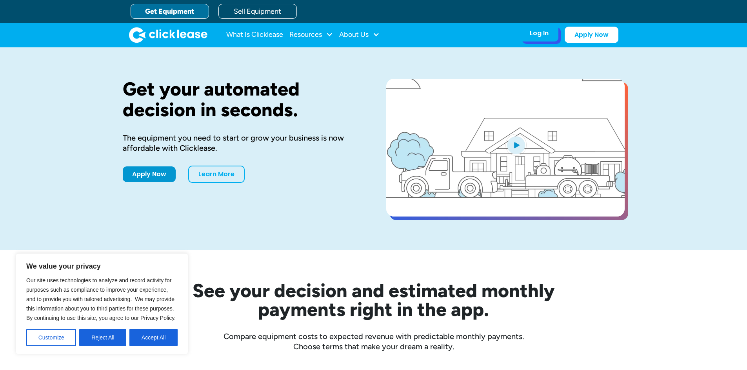
click at [542, 39] on div "Log In Account login I use Clicklease to get my equipment Partner Portal I offe…" at bounding box center [539, 33] width 38 height 16
click at [540, 33] on div "Log In" at bounding box center [538, 33] width 19 height 8
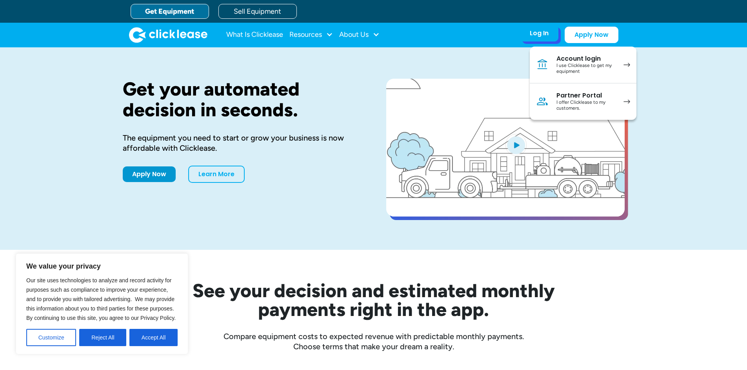
click at [566, 61] on div "Account login" at bounding box center [585, 59] width 59 height 8
